Goal: Task Accomplishment & Management: Manage account settings

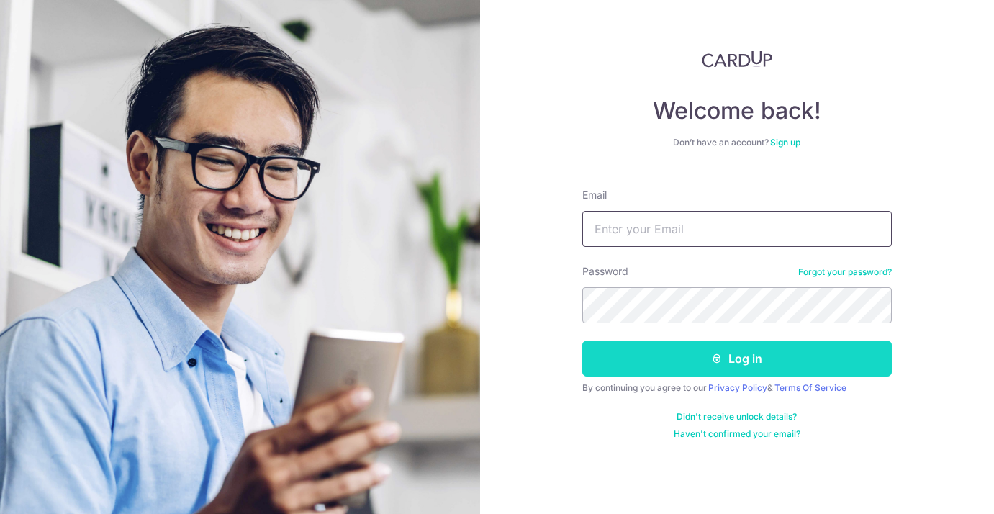
type input "[EMAIL_ADDRESS][PERSON_NAME][DOMAIN_NAME]"
click at [753, 347] on button "Log in" at bounding box center [736, 358] width 309 height 36
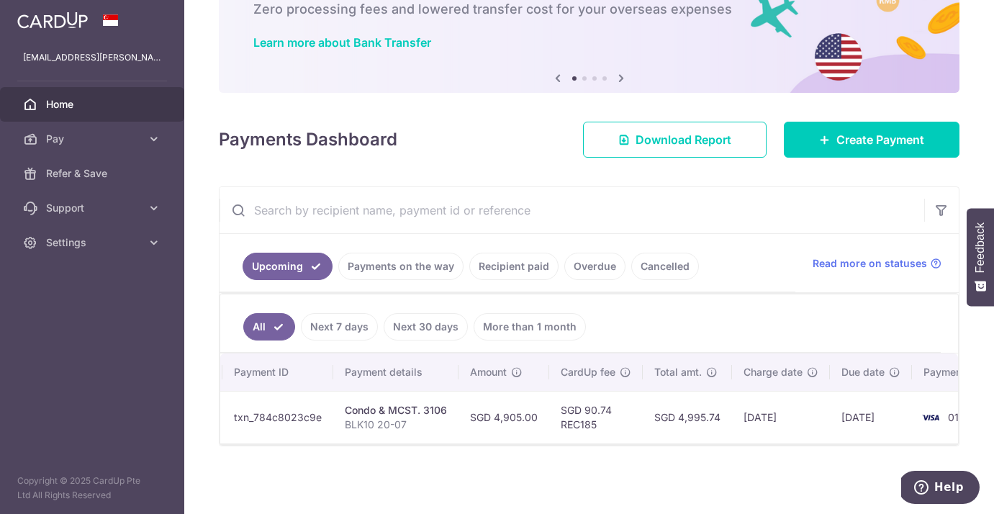
scroll to position [0, 204]
